Goal: Task Accomplishment & Management: Use online tool/utility

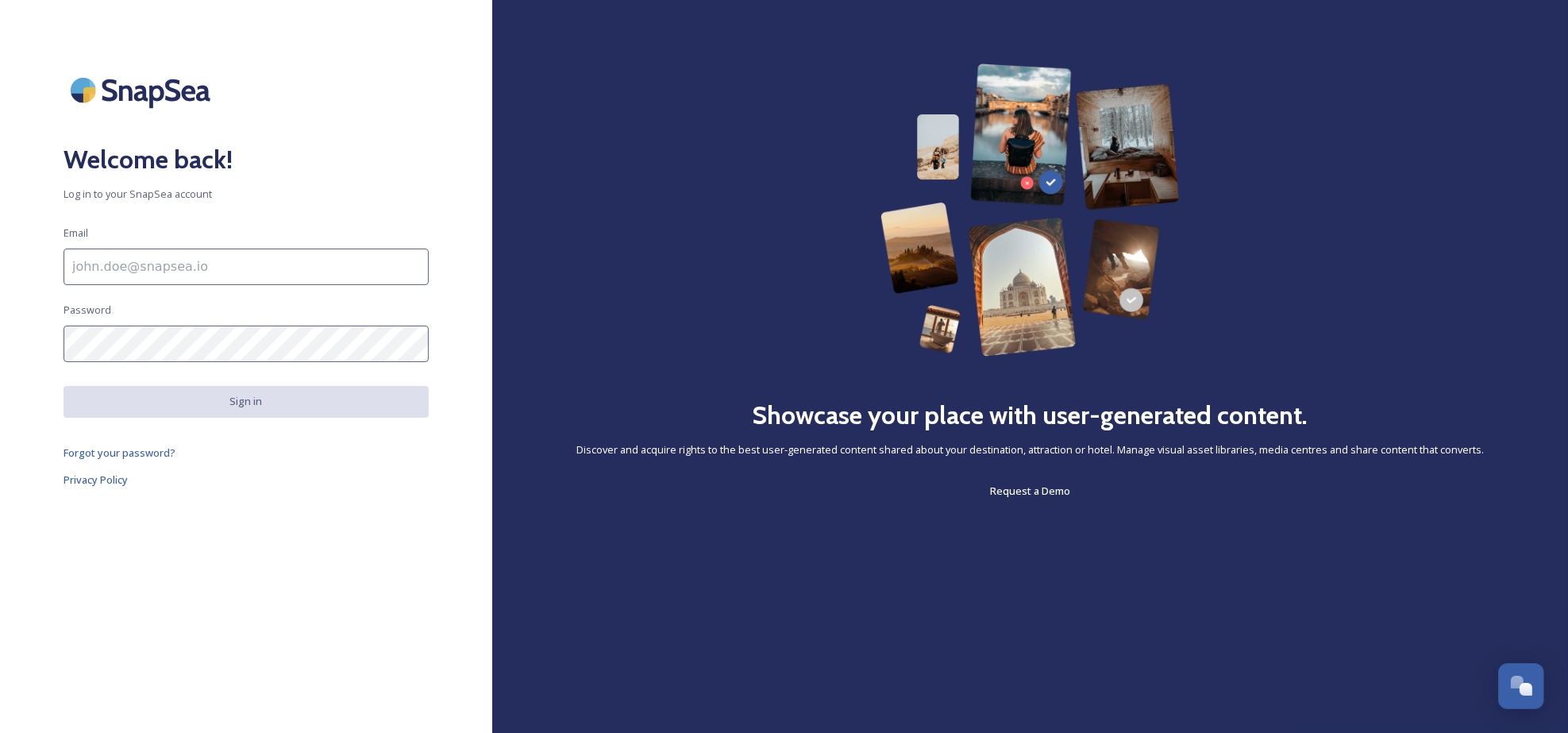
type input "[EMAIL_ADDRESS][DOMAIN_NAME]"
click at [270, 402] on button "Sign in" at bounding box center [246, 400] width 365 height 31
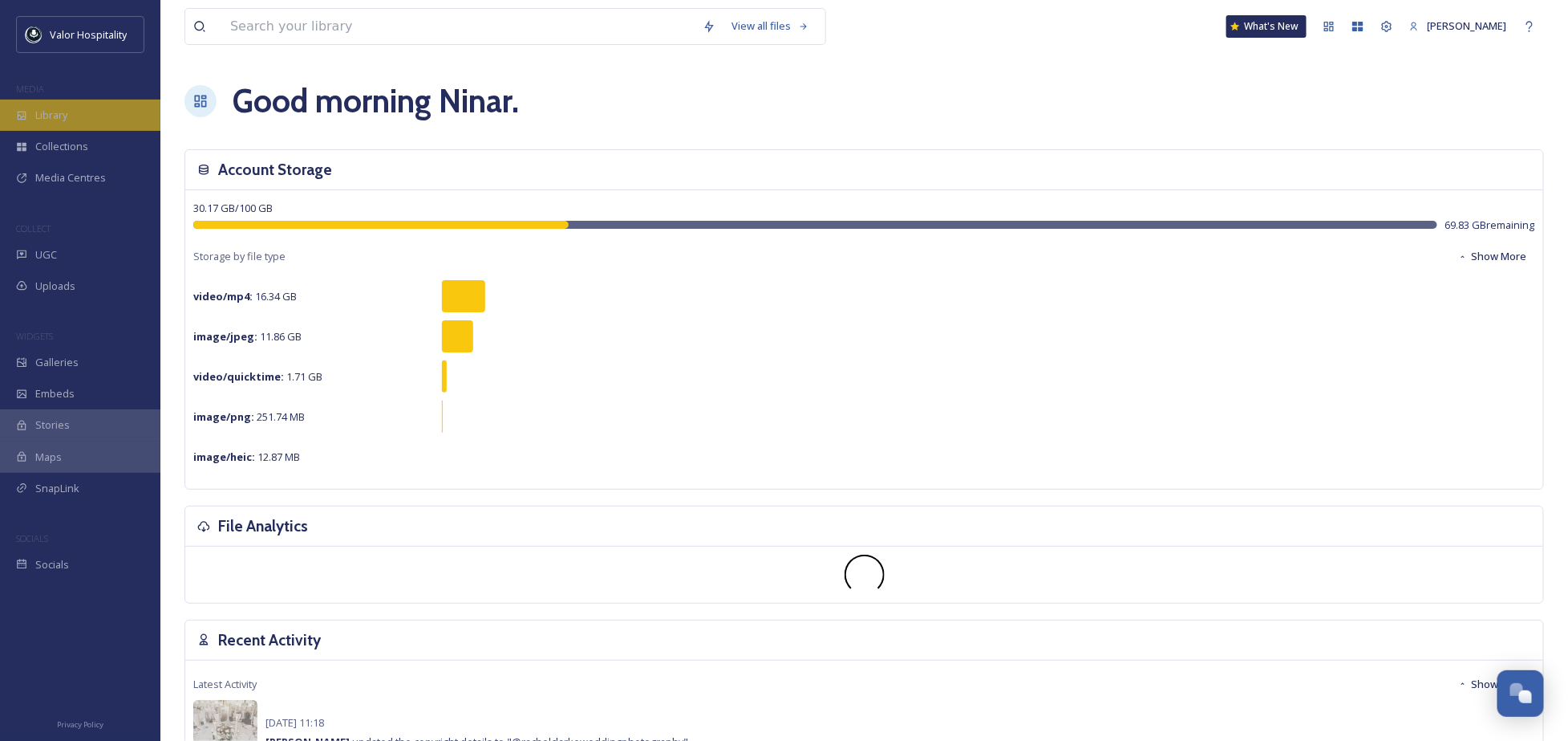
click at [95, 105] on div "Library" at bounding box center [80, 115] width 160 height 31
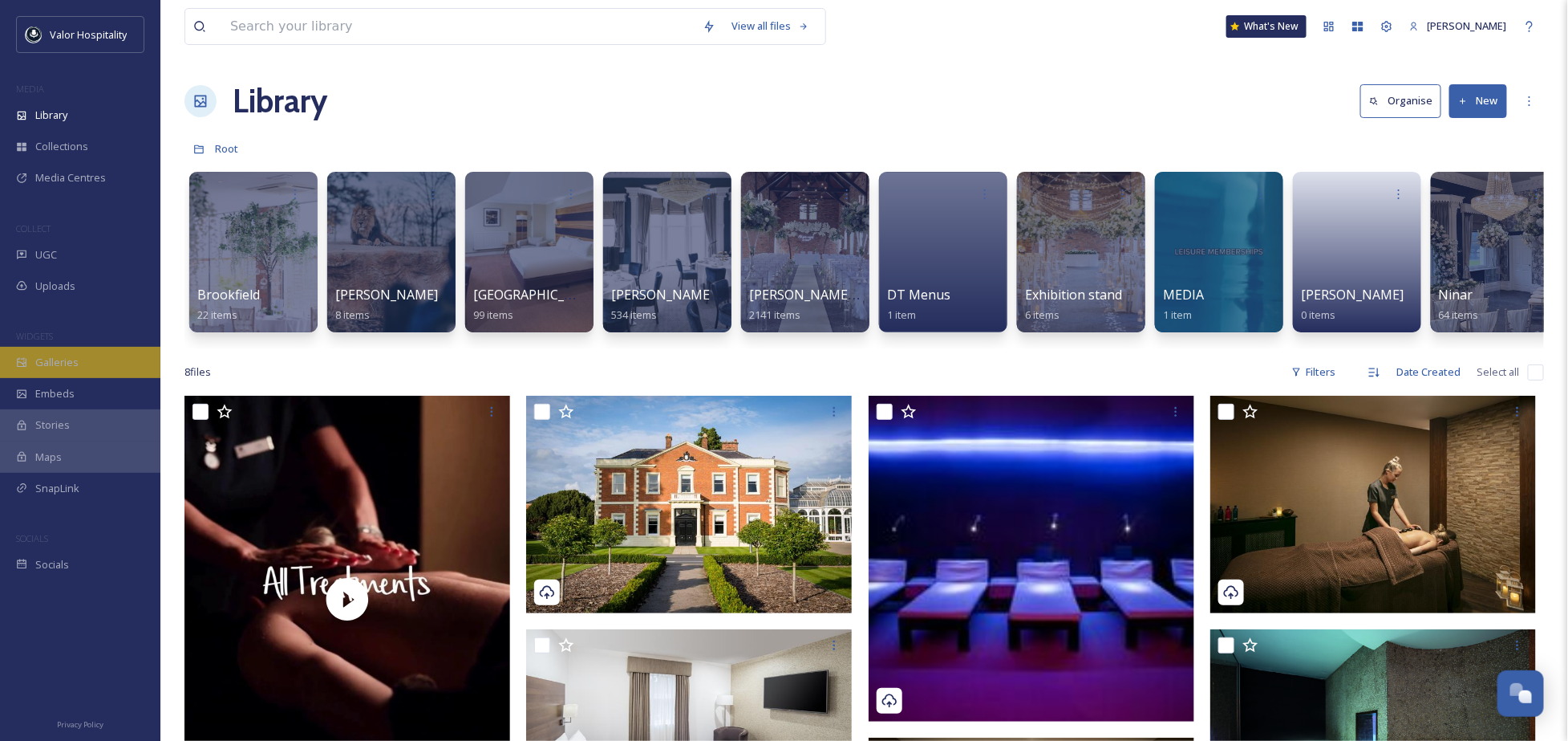
click at [89, 350] on div "Galleries" at bounding box center [80, 362] width 160 height 31
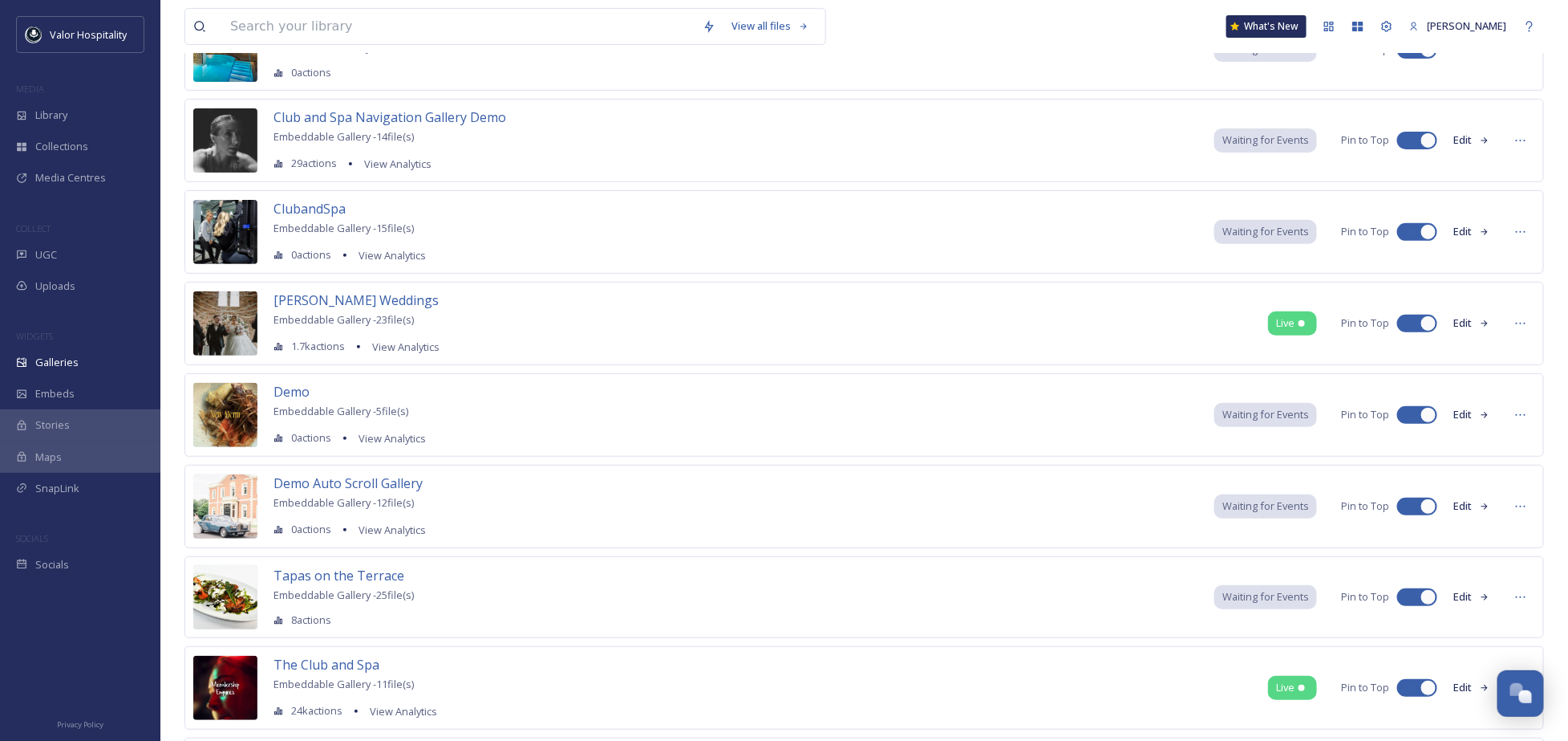
scroll to position [274, 0]
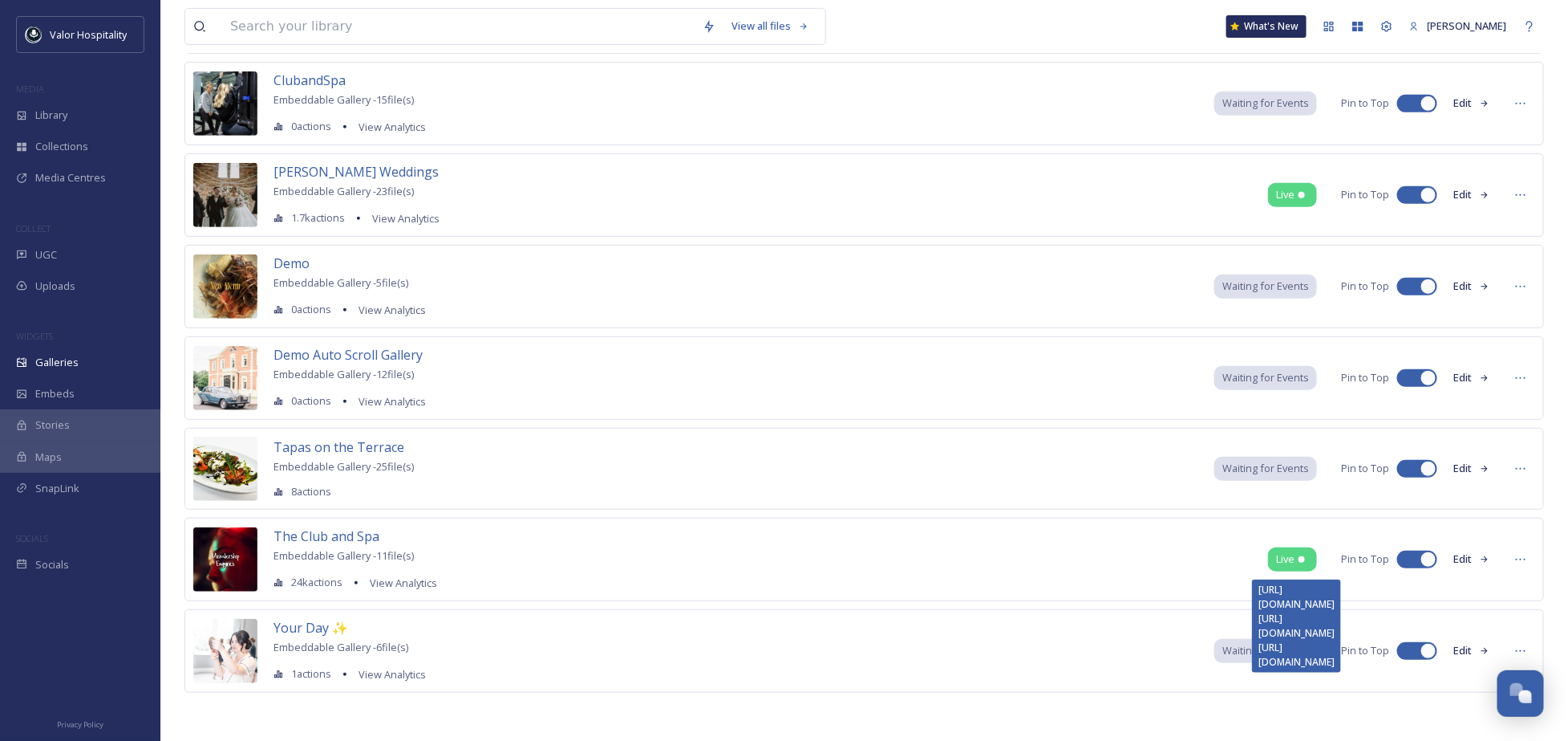
click at [1293, 558] on span "Live" at bounding box center [1285, 559] width 19 height 15
click at [1414, 462] on div at bounding box center [1417, 469] width 40 height 18
checkbox input "false"
click at [1421, 361] on div "Demo Auto Scroll Gallery Embeddable Gallery - 12 file(s) 0 actions View Analyti…" at bounding box center [864, 378] width 1360 height 84
click at [1415, 381] on div at bounding box center [1417, 378] width 40 height 18
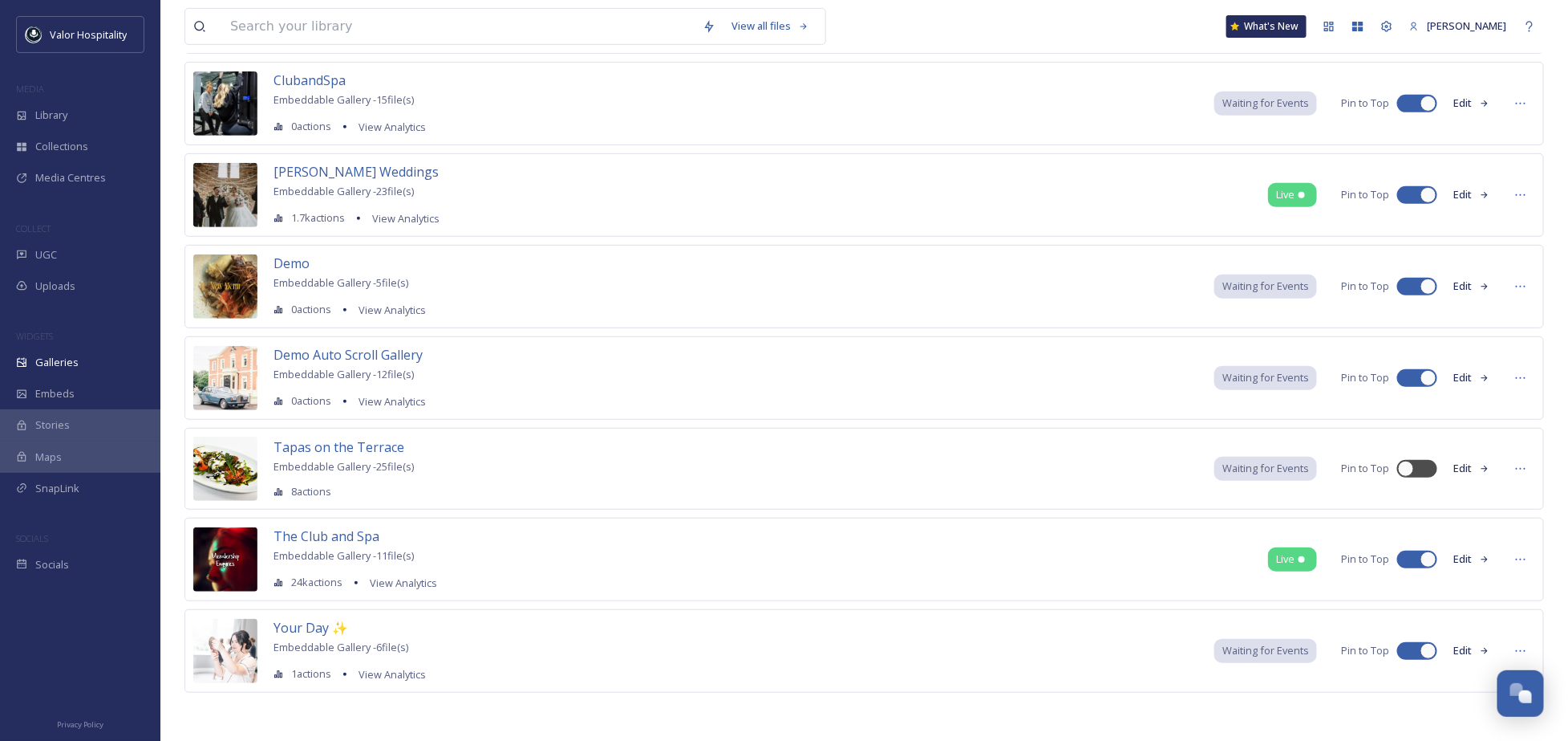
checkbox input "false"
click at [1417, 279] on div at bounding box center [1417, 286] width 40 height 18
checkbox input "false"
click at [1414, 94] on div at bounding box center [1417, 103] width 40 height 18
checkbox input "false"
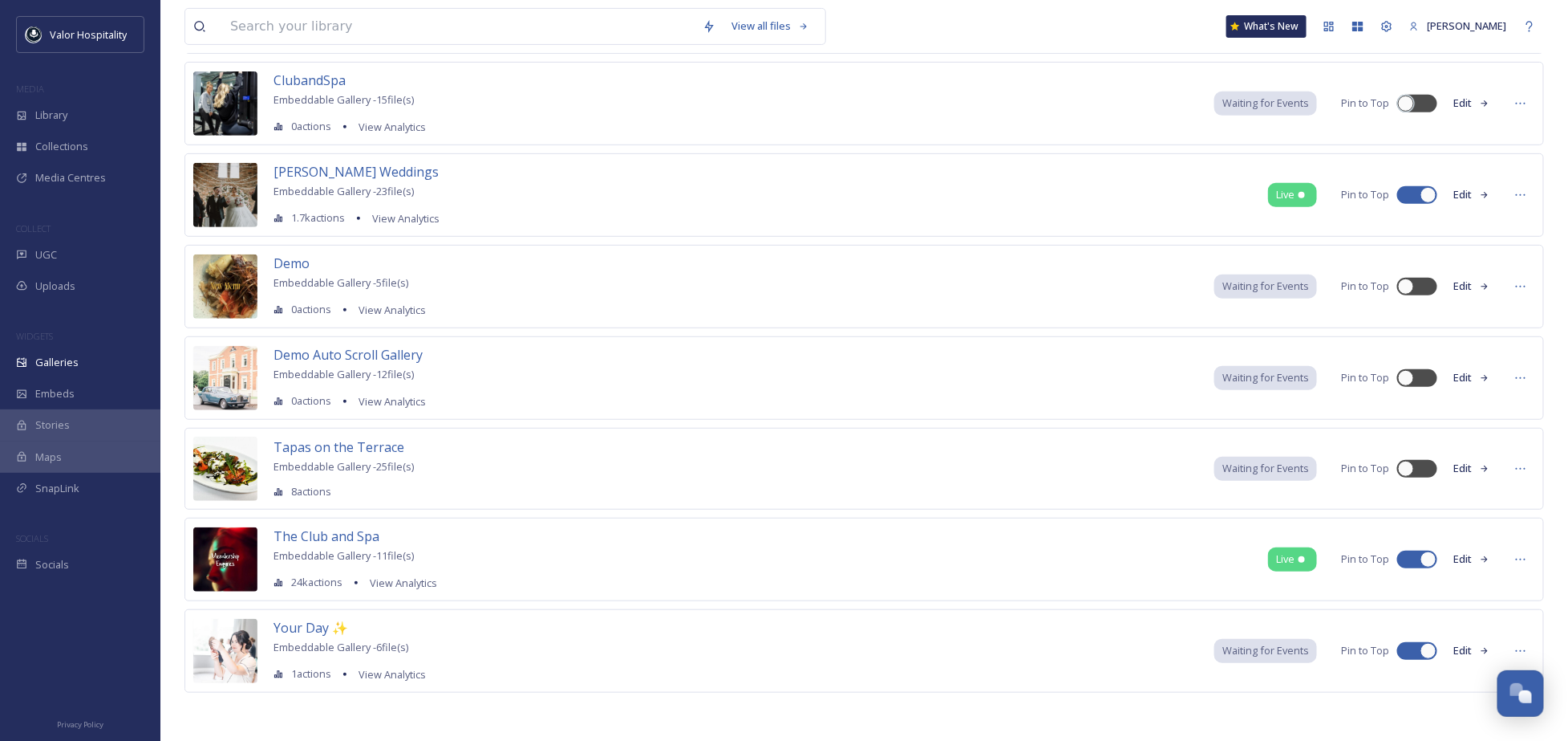
click at [1409, 650] on div at bounding box center [1409, 650] width 12 height 8
checkbox input "false"
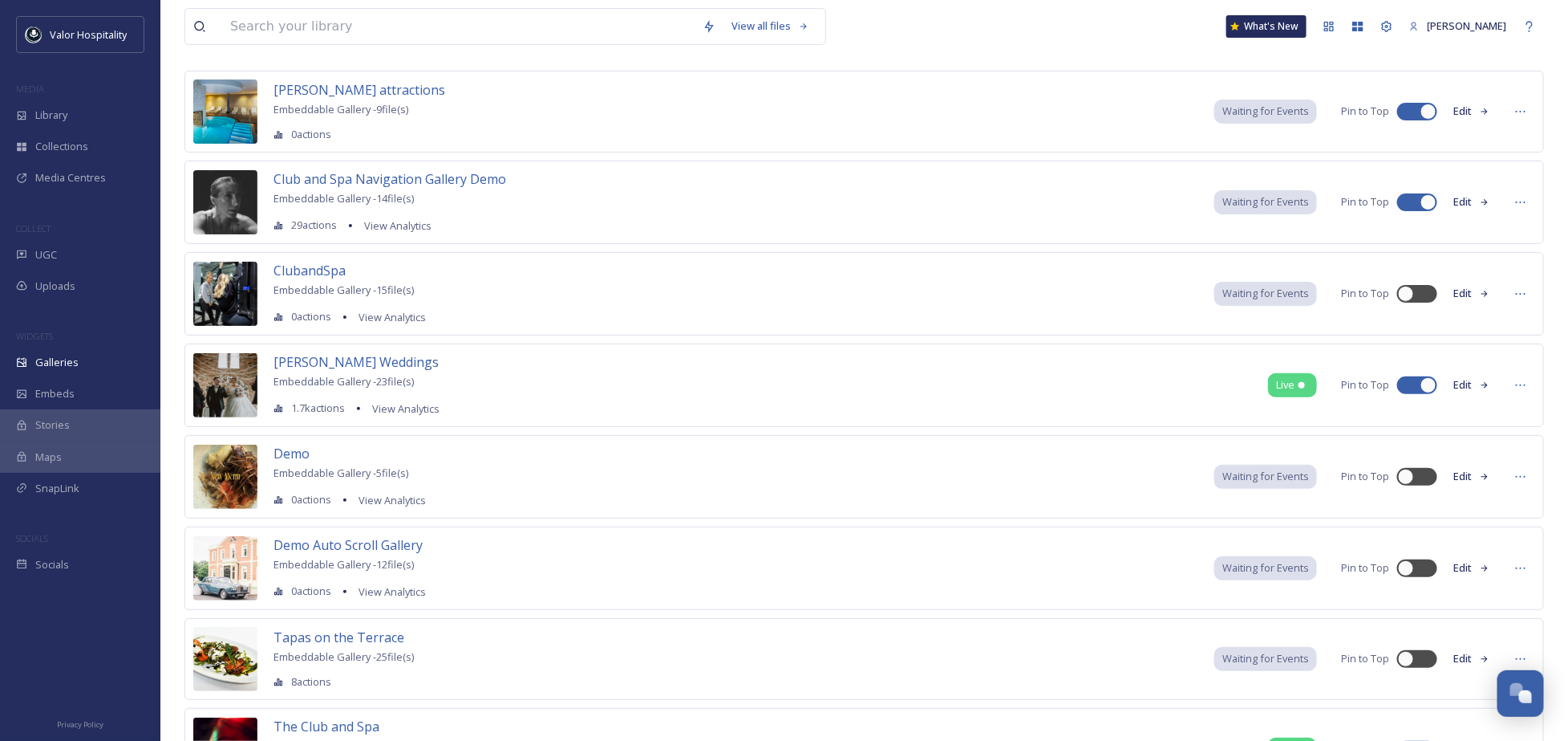
scroll to position [0, 0]
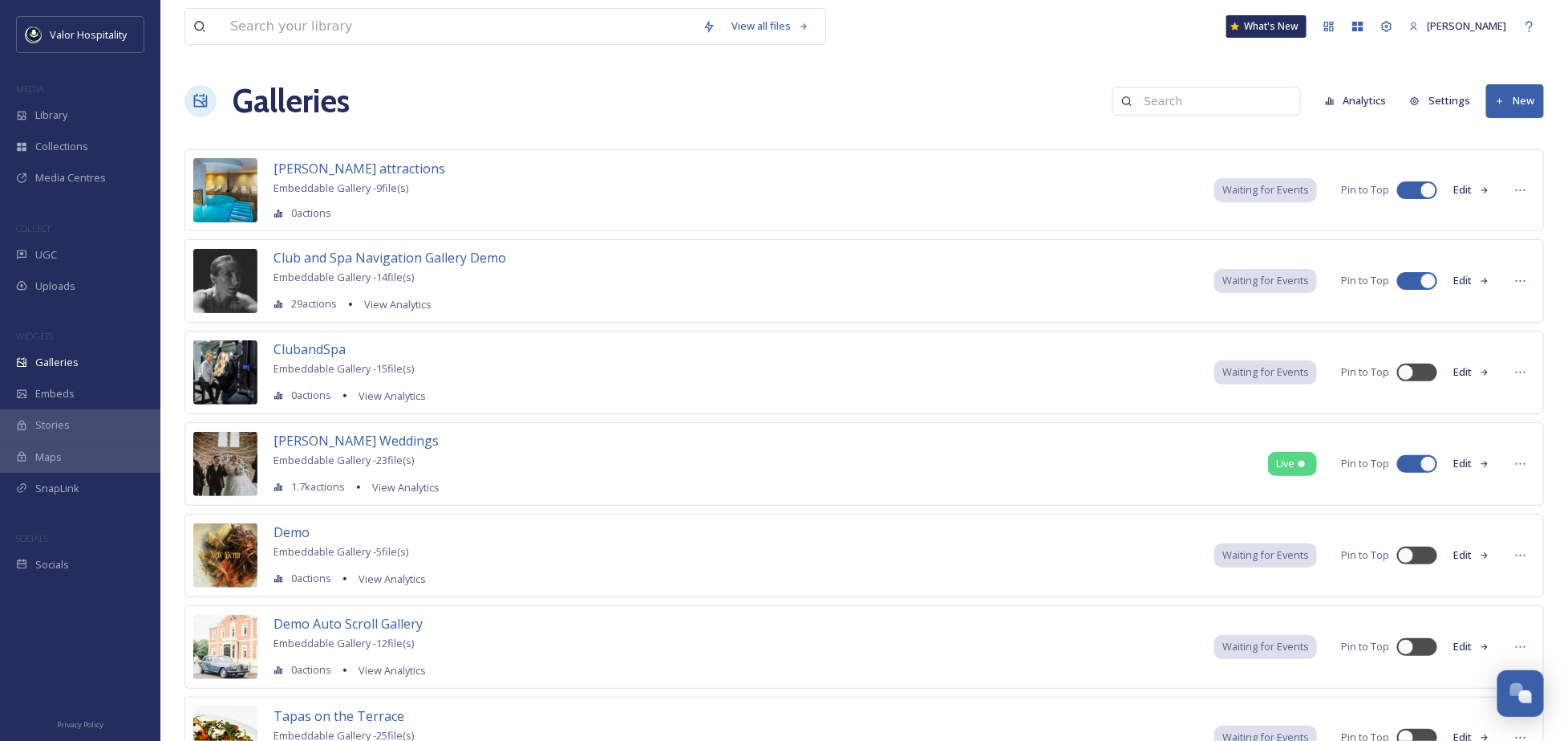
click at [1403, 190] on div at bounding box center [1409, 189] width 12 height 8
checkbox input "false"
click at [1411, 287] on div at bounding box center [1417, 281] width 40 height 18
checkbox input "false"
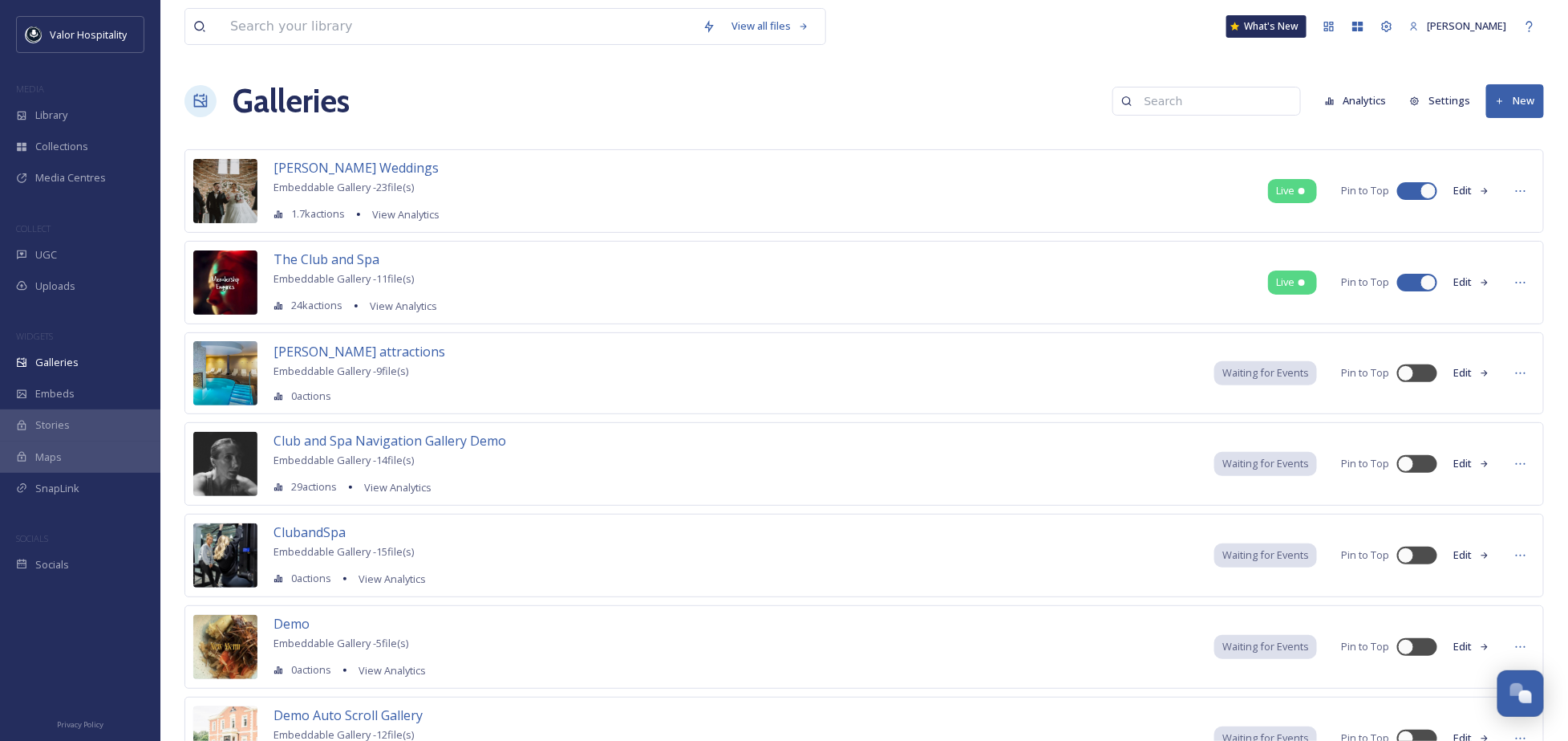
scroll to position [274, 0]
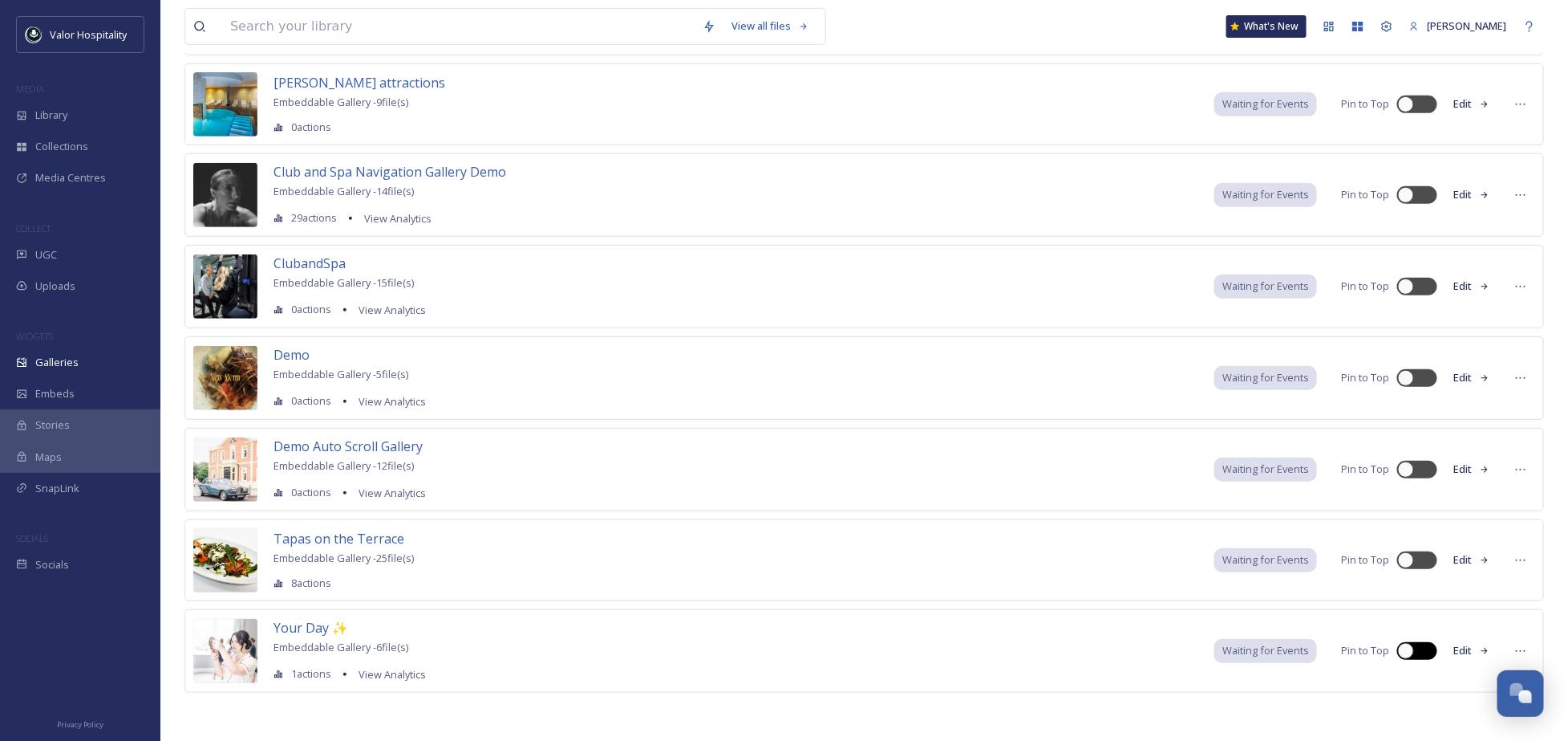
click at [1407, 647] on div at bounding box center [1406, 650] width 16 height 16
checkbox input "true"
